Goal: Transaction & Acquisition: Obtain resource

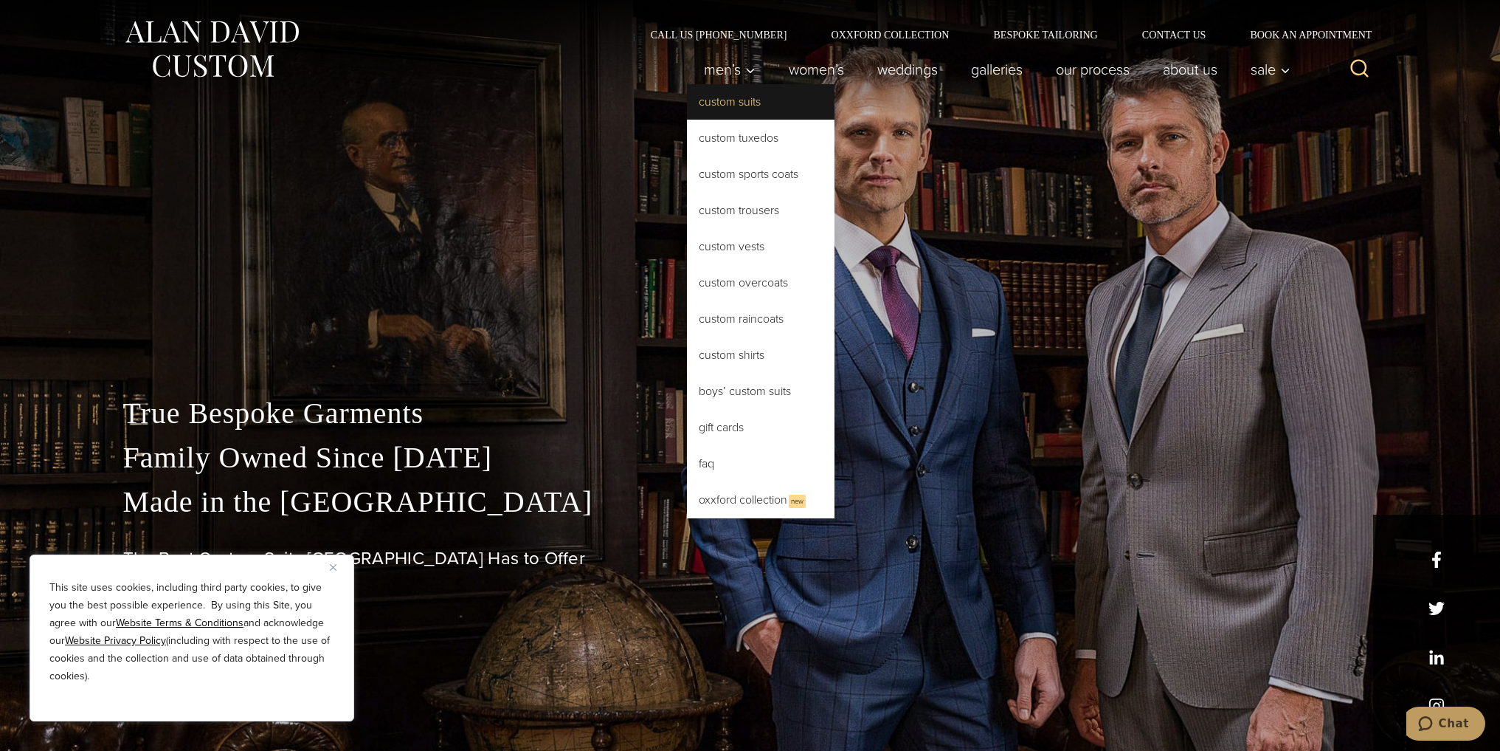
click at [756, 106] on link "Custom Suits" at bounding box center [761, 101] width 148 height 35
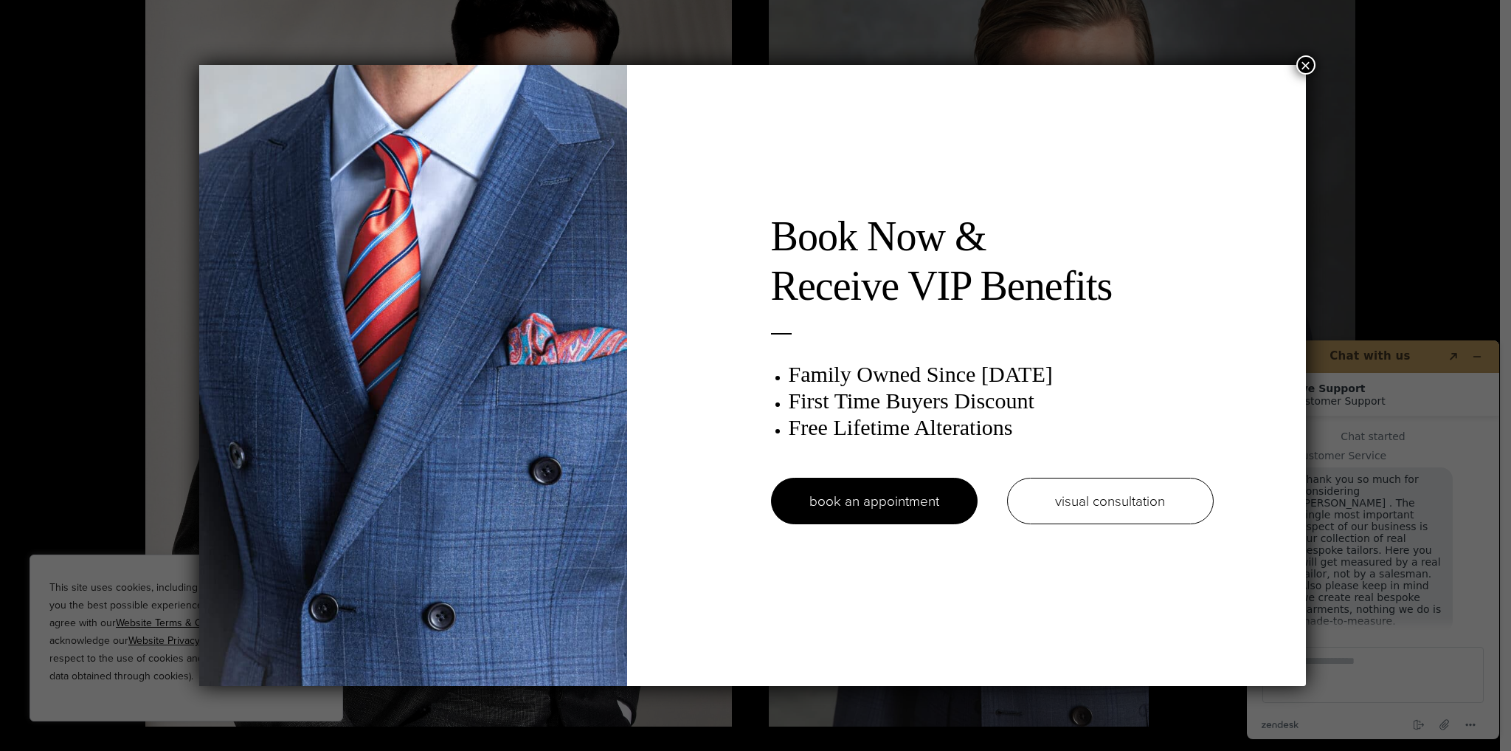
click at [1304, 66] on button "×" at bounding box center [1306, 64] width 19 height 19
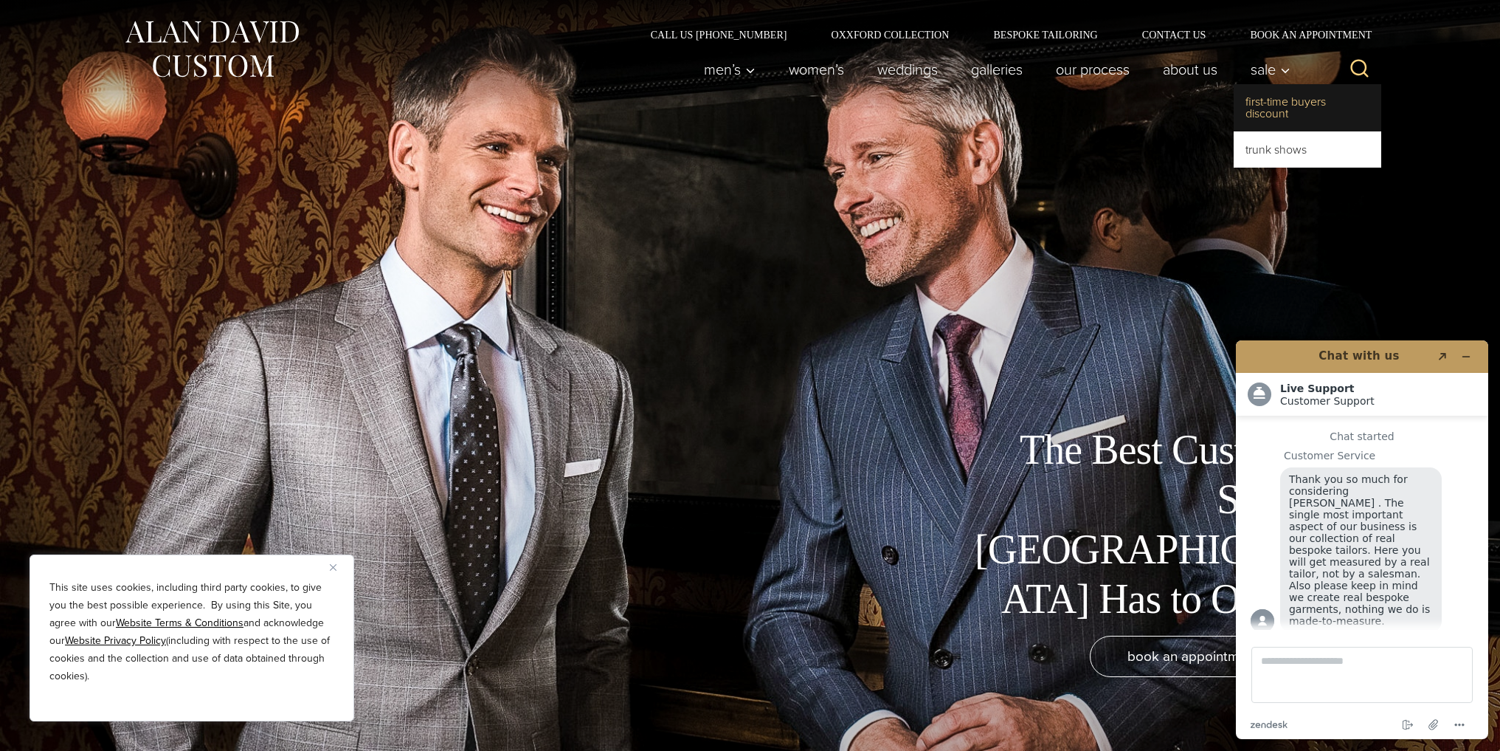
click at [1289, 108] on link "First-Time Buyers Discount" at bounding box center [1308, 107] width 148 height 47
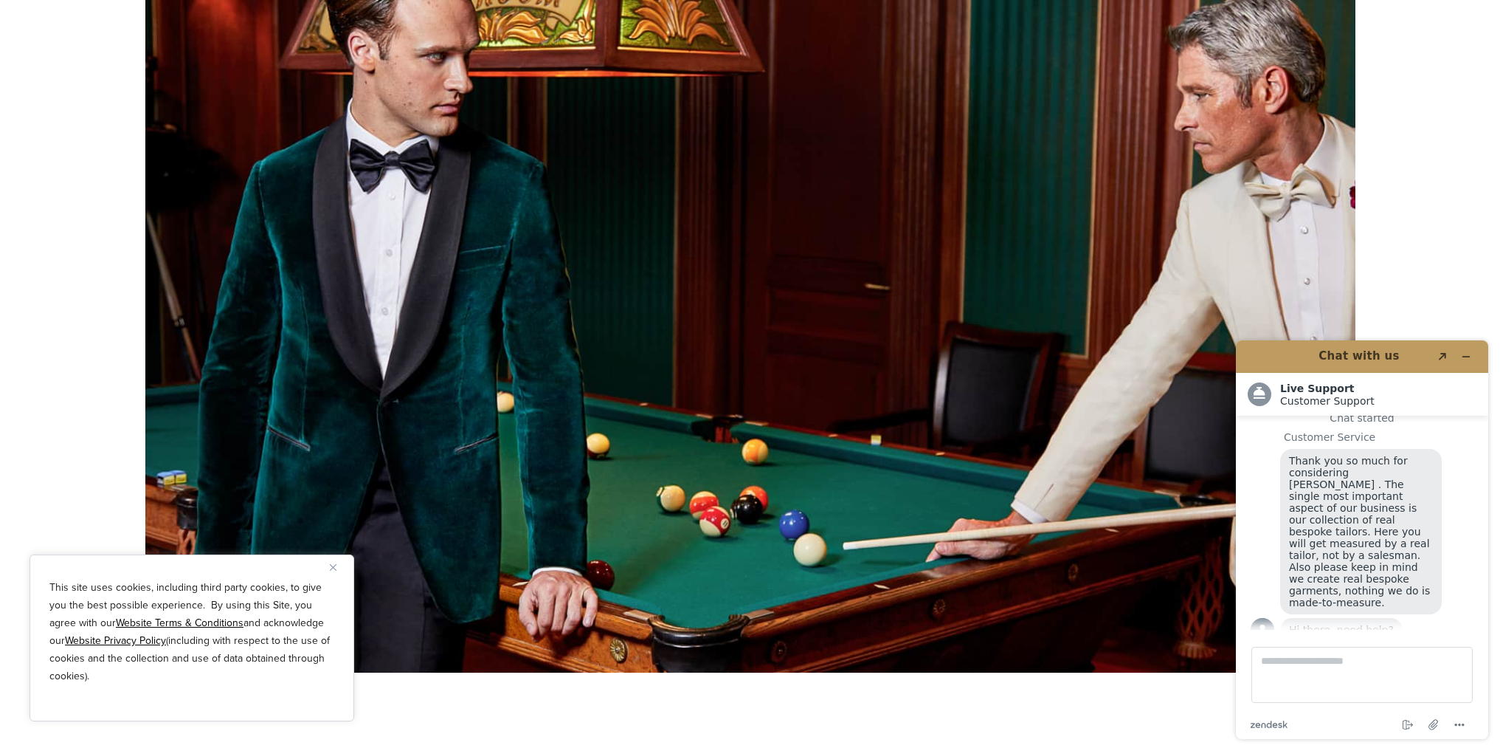
scroll to position [1328, 0]
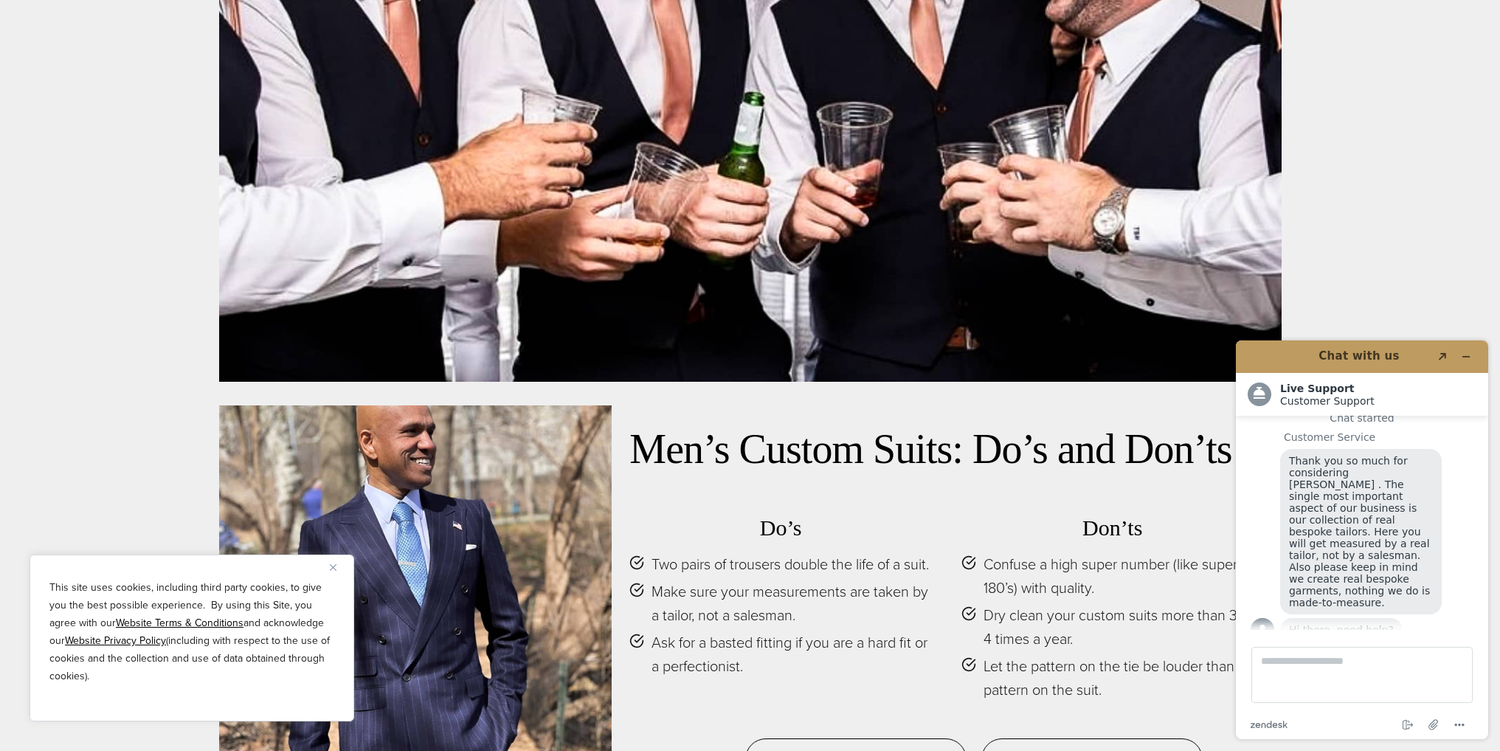
scroll to position [7011, 0]
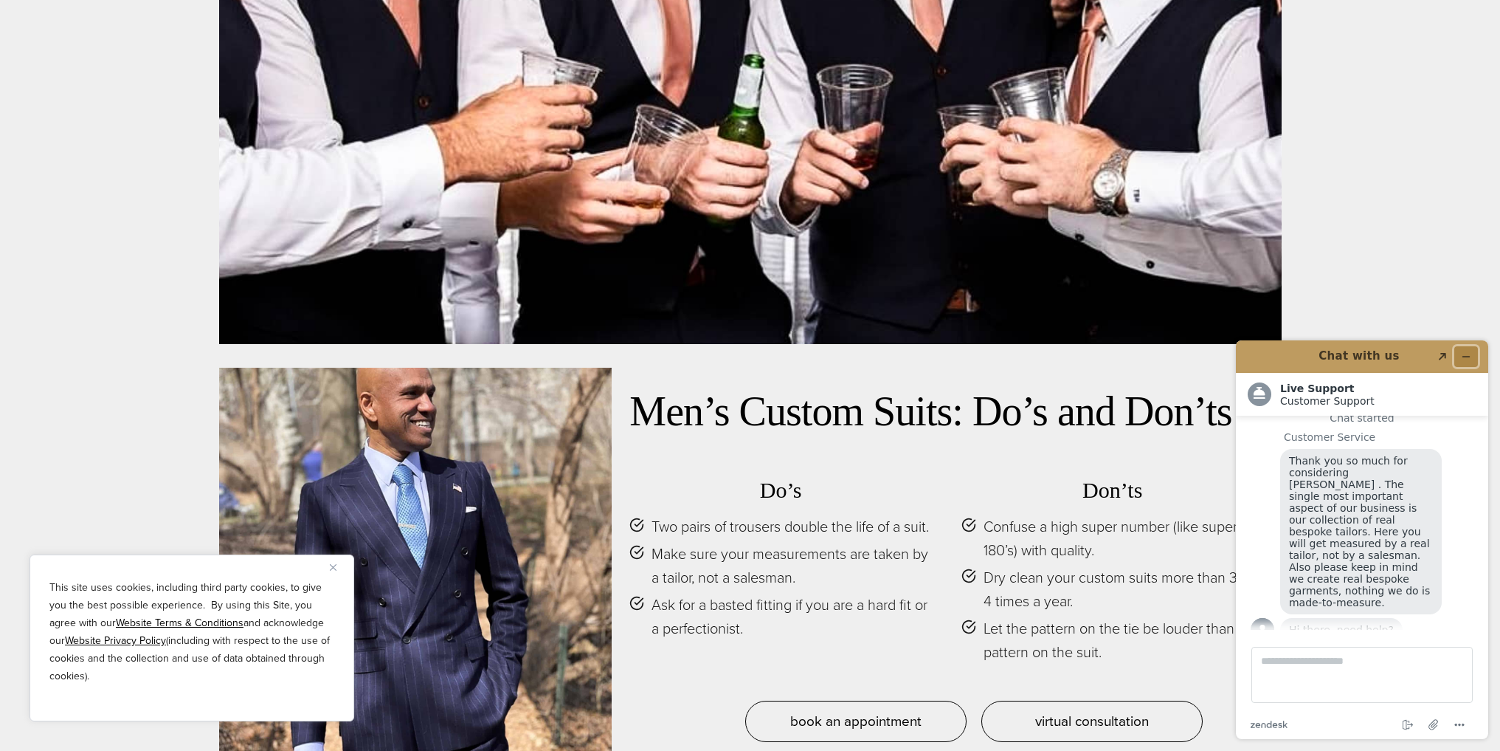
click at [1472, 357] on button "Minimize widget" at bounding box center [1467, 356] width 24 height 21
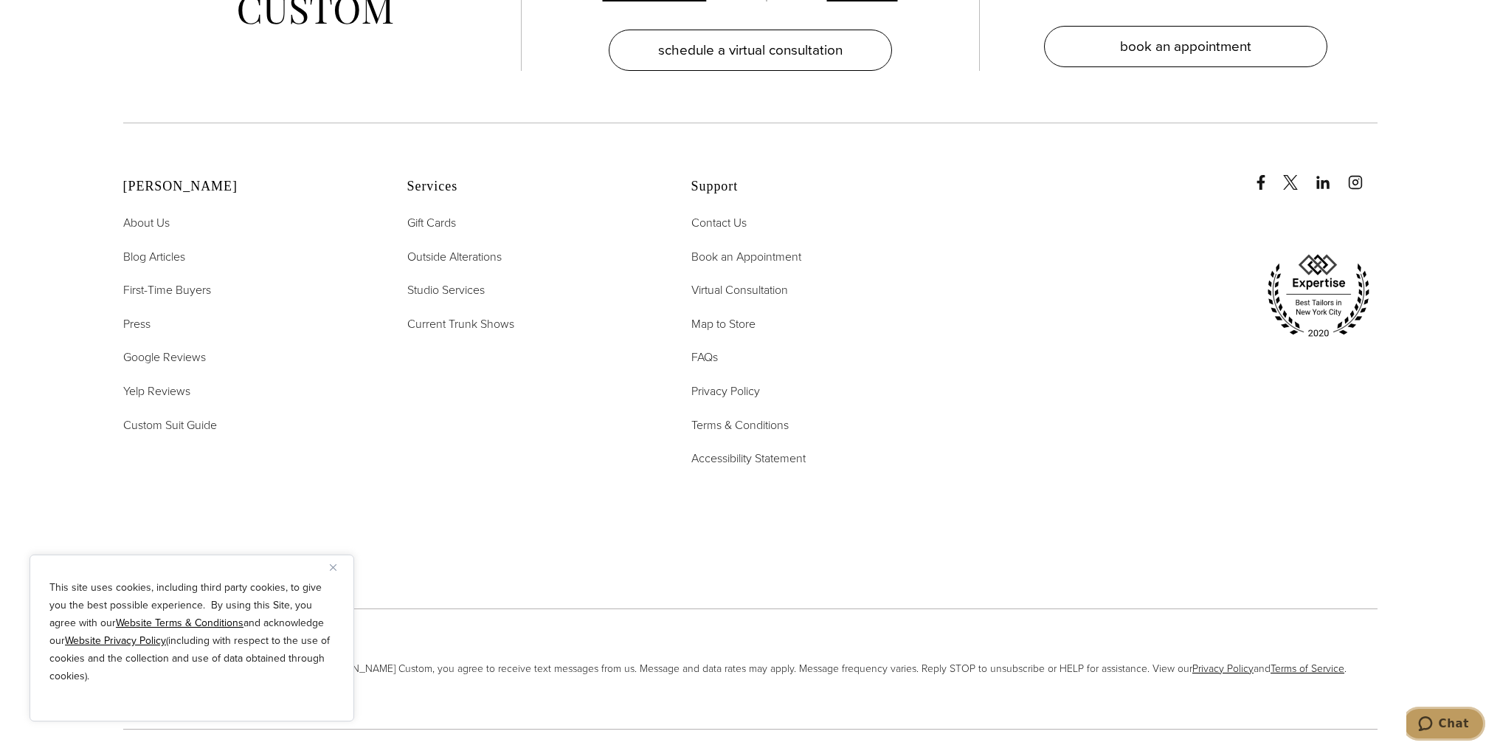
scroll to position [9963, 0]
